Goal: Transaction & Acquisition: Obtain resource

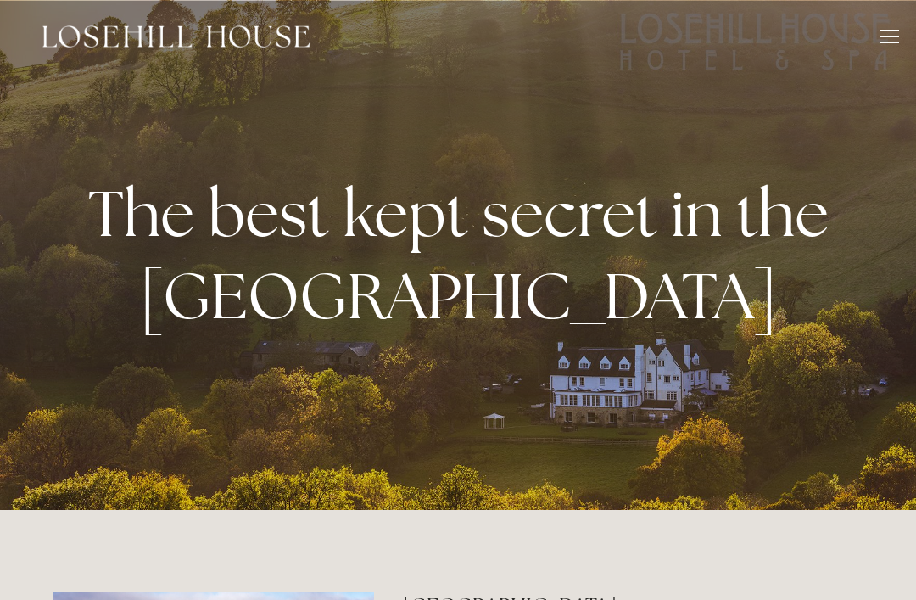
click at [907, 32] on header "Rooms Rooms Your Stay Book a stay Offers Spa" at bounding box center [458, 36] width 916 height 73
click at [896, 42] on div at bounding box center [889, 43] width 19 height 2
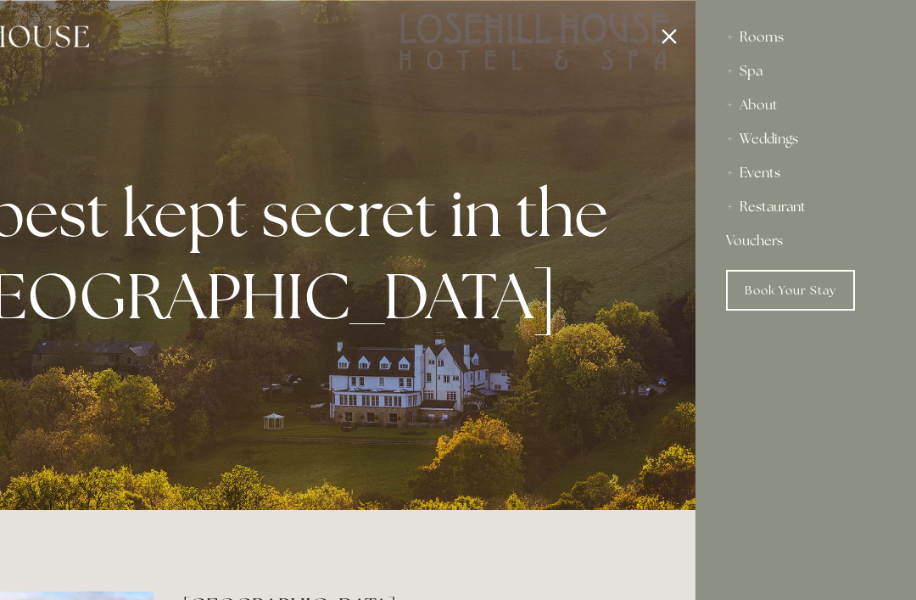
click at [765, 179] on div "Events" at bounding box center [805, 173] width 159 height 34
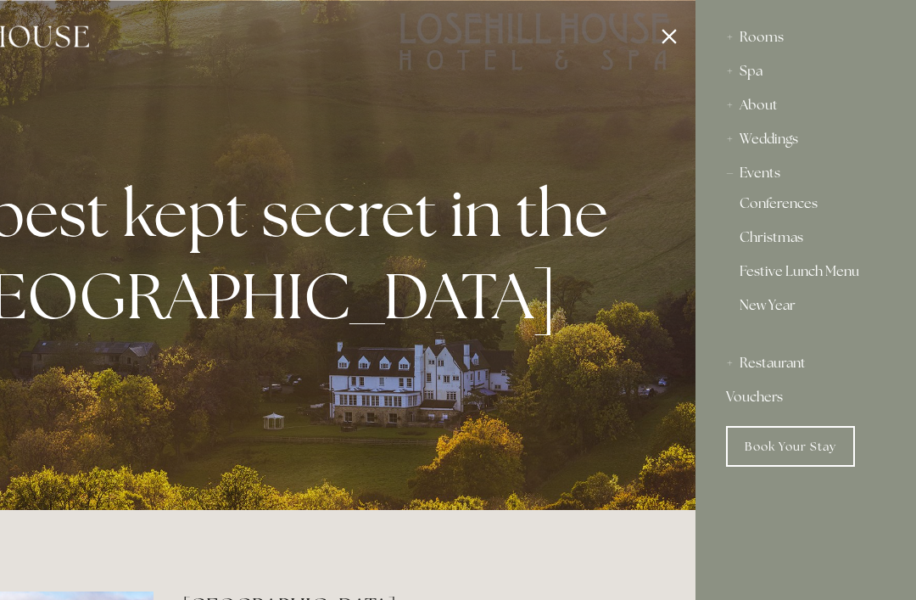
click at [667, 44] on div at bounding box center [237, 300] width 916 height 600
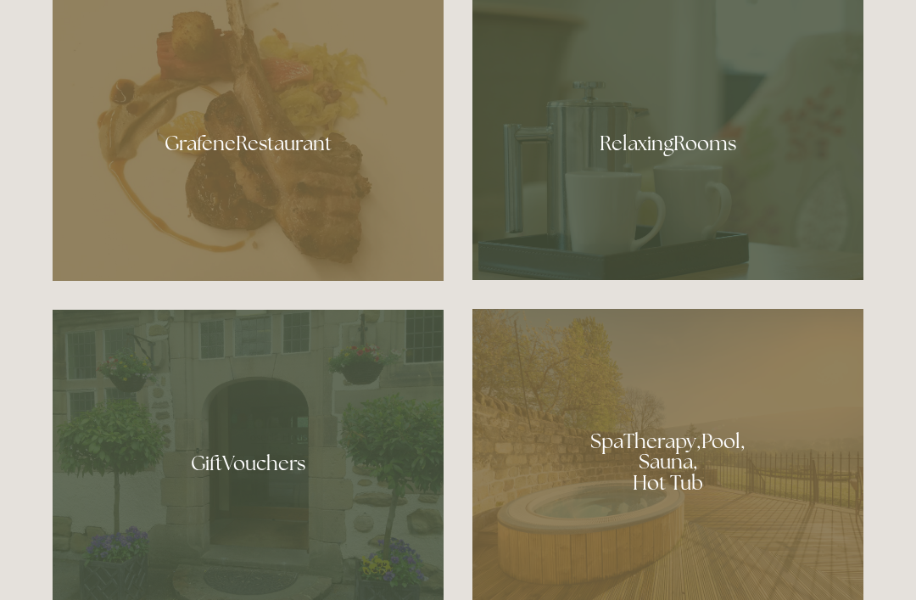
scroll to position [1028, 0]
click at [737, 228] on div at bounding box center [667, 137] width 391 height 285
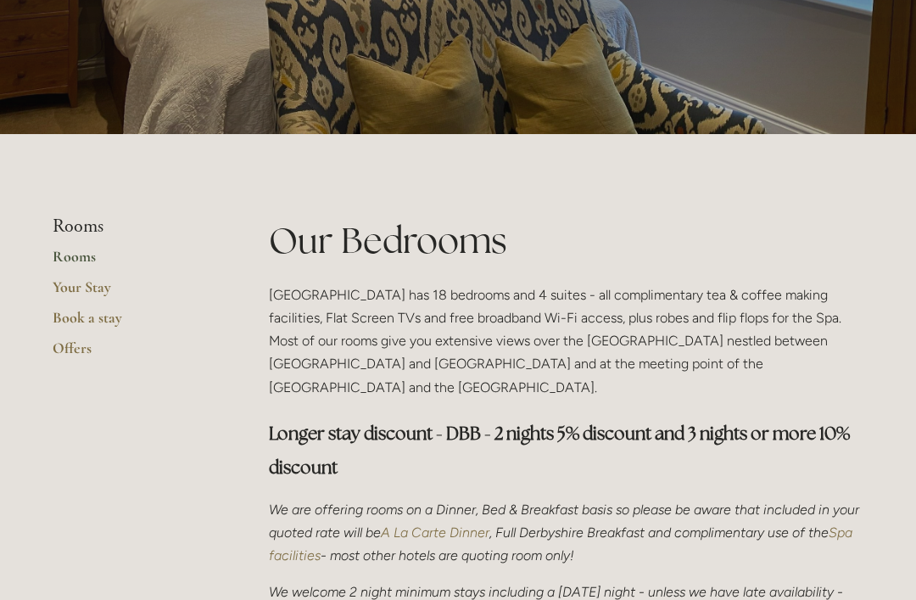
scroll to position [223, 0]
click at [71, 350] on link "Offers" at bounding box center [134, 353] width 162 height 31
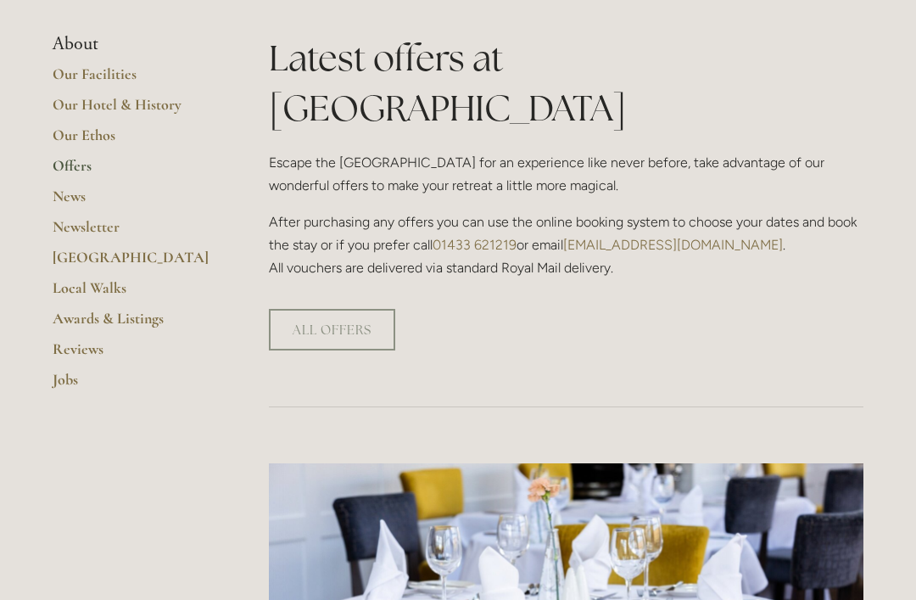
scroll to position [405, 0]
click at [324, 309] on link "ALL OFFERS" at bounding box center [332, 330] width 126 height 42
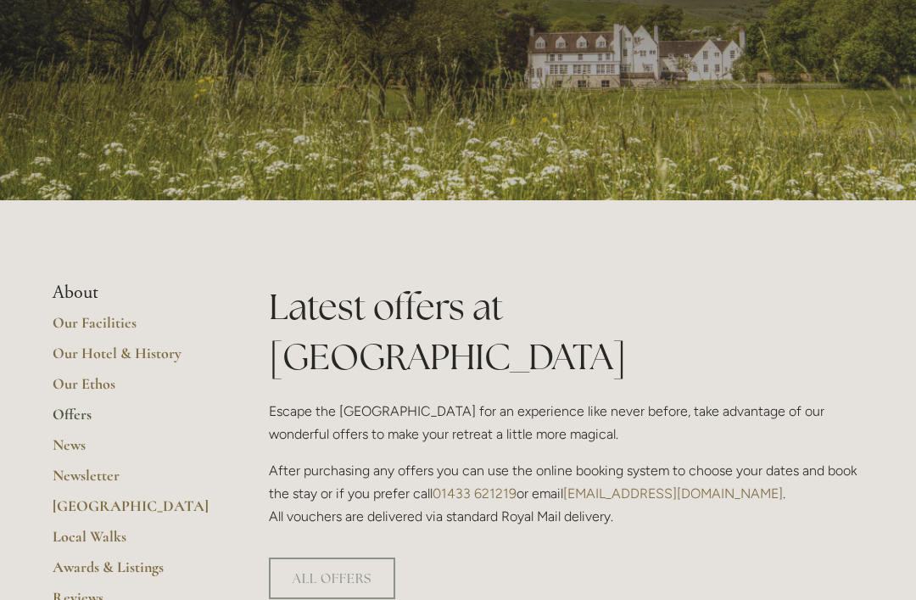
scroll to position [126, 0]
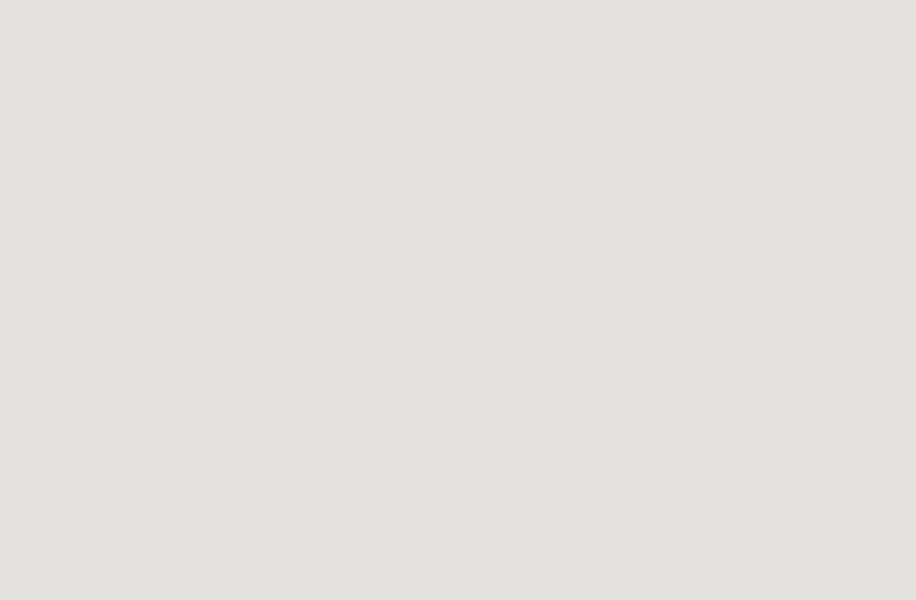
scroll to position [1174, 0]
